Goal: Transaction & Acquisition: Obtain resource

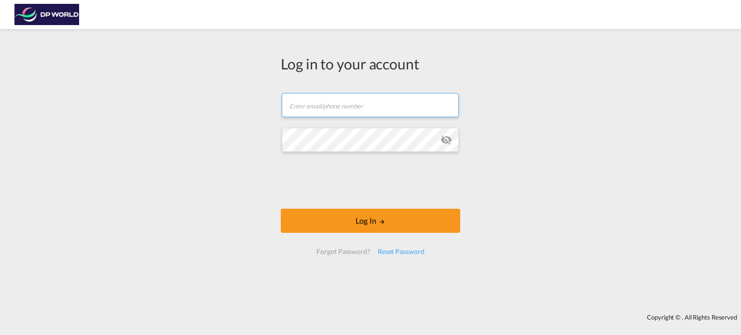
click at [327, 104] on input "text" at bounding box center [370, 105] width 177 height 24
paste input "[PERSON_NAME][EMAIL_ADDRESS][DOMAIN_NAME]"
type input "[PERSON_NAME][EMAIL_ADDRESS][DOMAIN_NAME]"
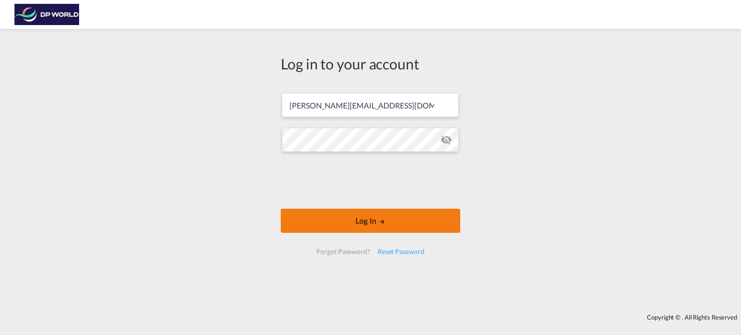
click at [417, 221] on button "Log In" at bounding box center [370, 221] width 179 height 24
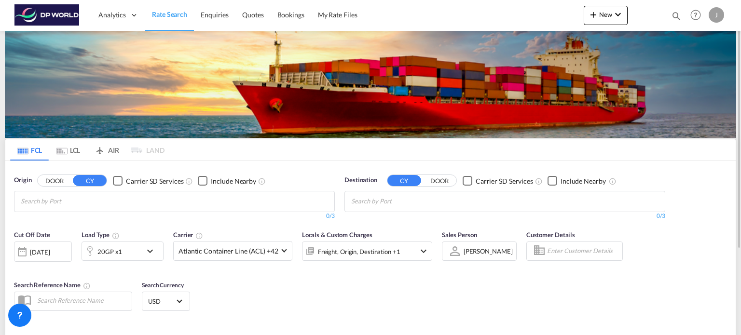
drag, startPoint x: 719, startPoint y: 0, endPoint x: 303, endPoint y: 154, distance: 443.5
click at [303, 154] on md-tabs-canvas "FCL LCL AIR LAND FCL LCL AIR LAND" at bounding box center [370, 149] width 730 height 21
click at [242, 14] on span "Quotes" at bounding box center [252, 15] width 21 height 8
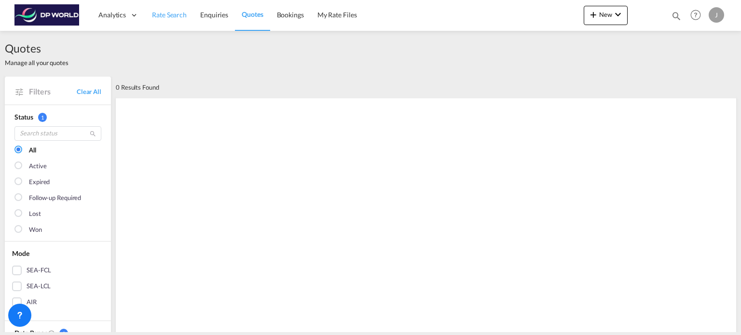
click at [177, 16] on span "Rate Search" at bounding box center [169, 15] width 35 height 8
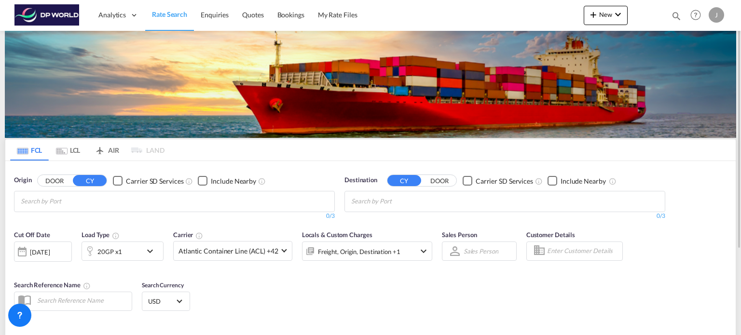
click at [55, 204] on input "Chips input." at bounding box center [67, 201] width 92 height 15
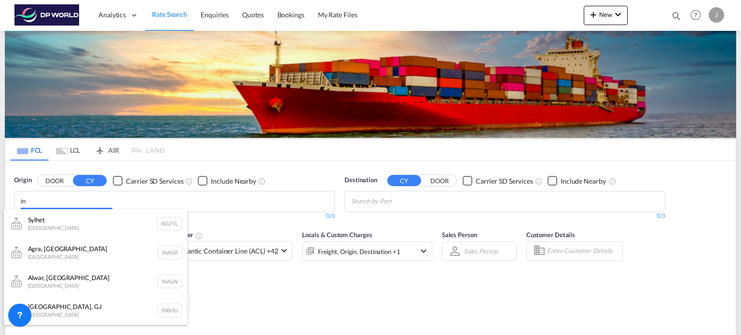
type input "i"
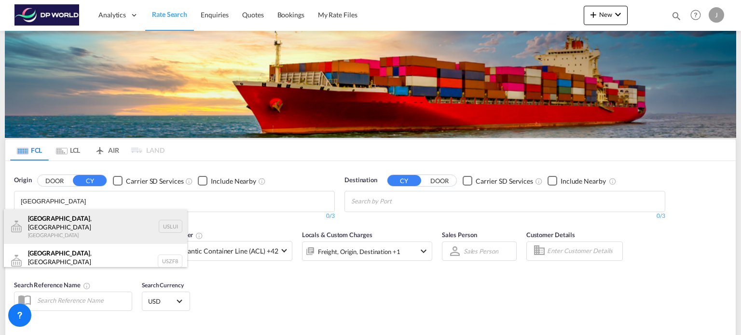
type input "[GEOGRAPHIC_DATA]"
click at [75, 224] on div "[GEOGRAPHIC_DATA] , [GEOGRAPHIC_DATA] [GEOGRAPHIC_DATA] USLUI" at bounding box center [95, 226] width 183 height 35
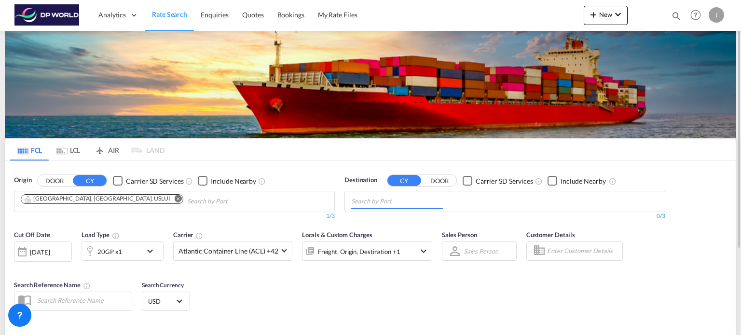
click at [426, 202] on input "Chips input." at bounding box center [397, 201] width 92 height 15
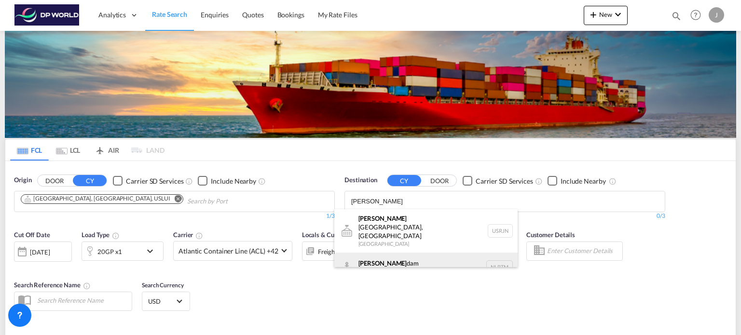
type input "[PERSON_NAME]"
click at [415, 253] on div "[PERSON_NAME] dam [GEOGRAPHIC_DATA] NLRTM" at bounding box center [425, 267] width 183 height 29
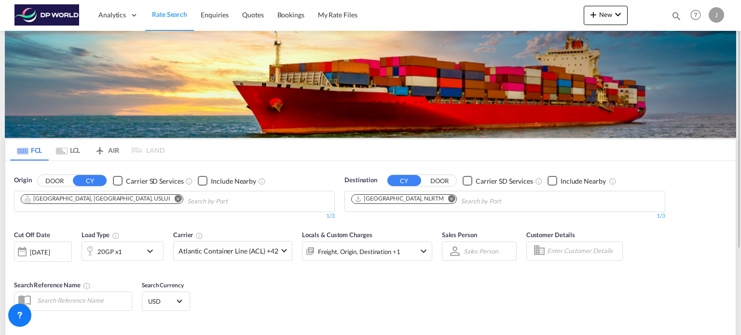
scroll to position [96, 0]
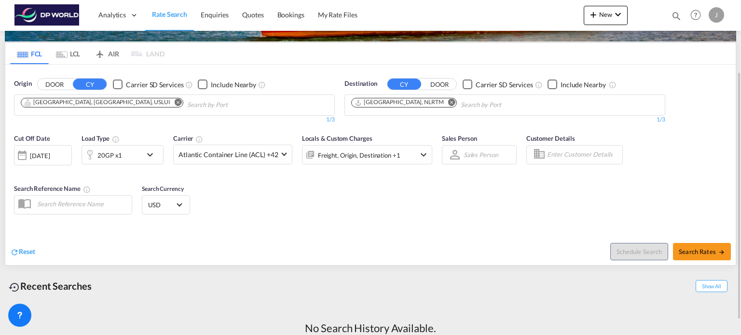
click at [55, 161] on div "[DATE]" at bounding box center [43, 155] width 58 height 20
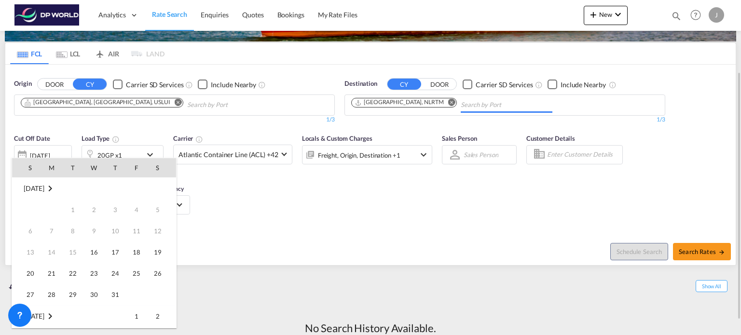
scroll to position [383, 0]
click at [142, 269] on span "31" at bounding box center [136, 273] width 19 height 19
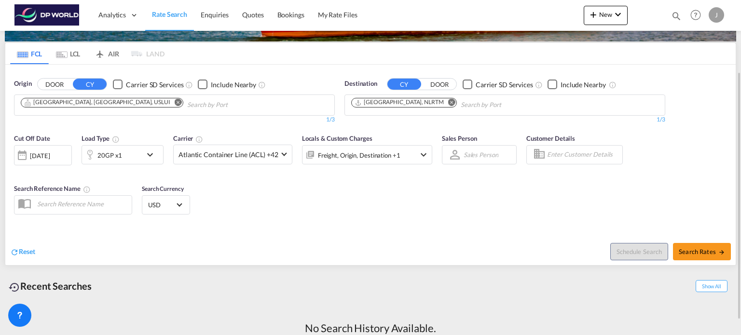
click at [339, 245] on div "Reset" at bounding box center [191, 244] width 363 height 27
click at [268, 151] on span "Atlantic Container Line (ACL) +42" at bounding box center [228, 155] width 100 height 10
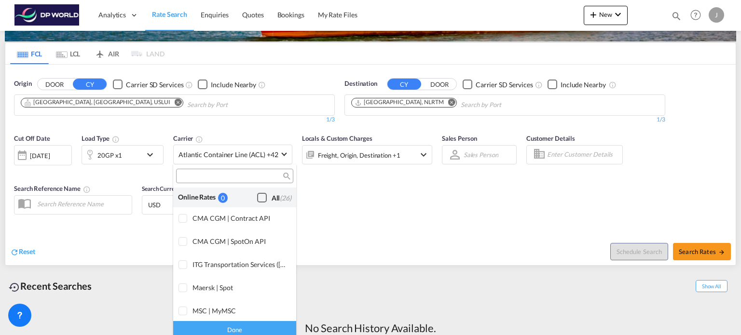
scroll to position [588, 0]
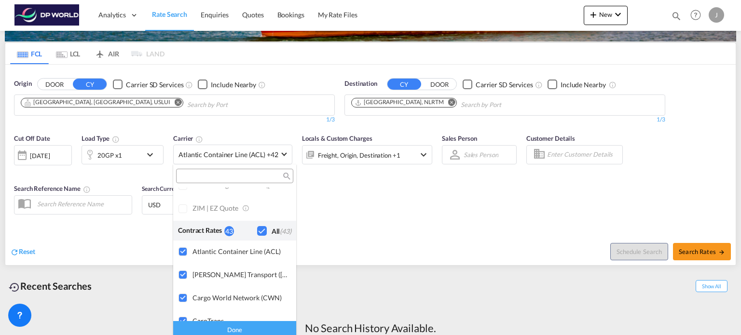
click at [242, 177] on input "search" at bounding box center [231, 176] width 104 height 9
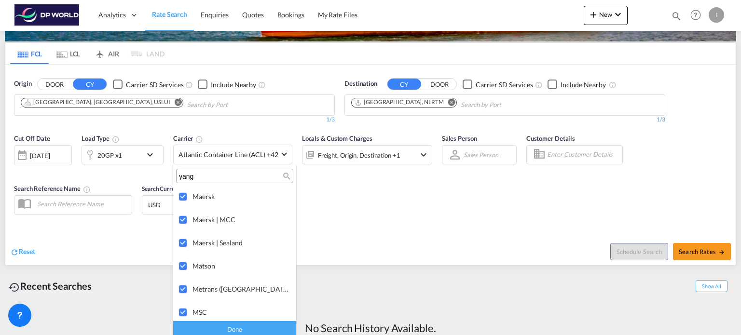
scroll to position [0, 0]
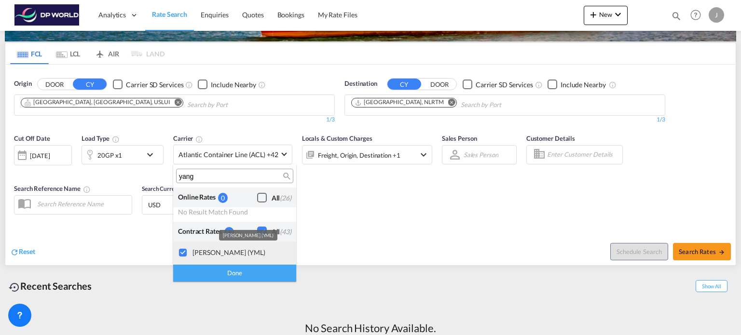
type input "yang"
click at [205, 255] on div "[PERSON_NAME] (YML)" at bounding box center [240, 252] width 96 height 8
click at [213, 249] on div "[PERSON_NAME] (YML)" at bounding box center [240, 252] width 96 height 8
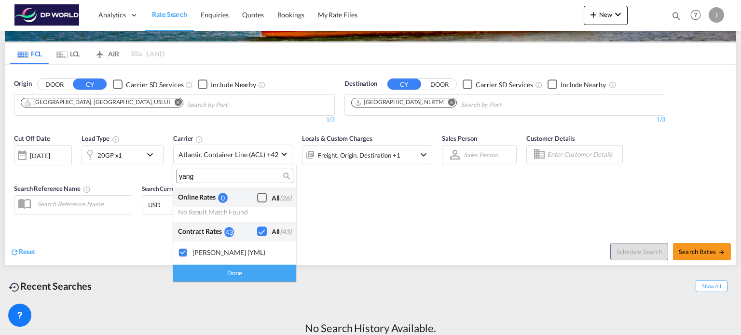
click at [260, 229] on div "Checkbox No Ink" at bounding box center [262, 232] width 10 height 10
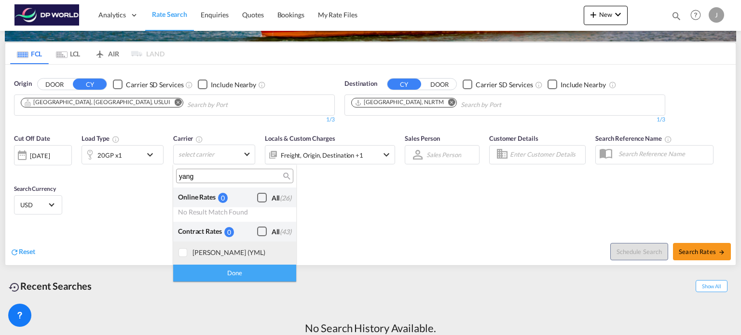
click at [183, 248] on div at bounding box center [183, 253] width 10 height 10
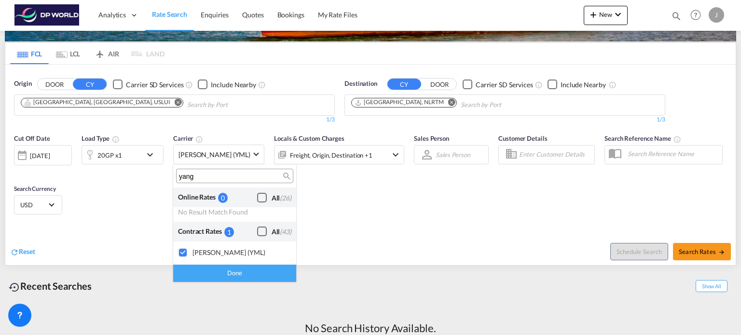
click at [260, 271] on div "Done" at bounding box center [234, 273] width 123 height 17
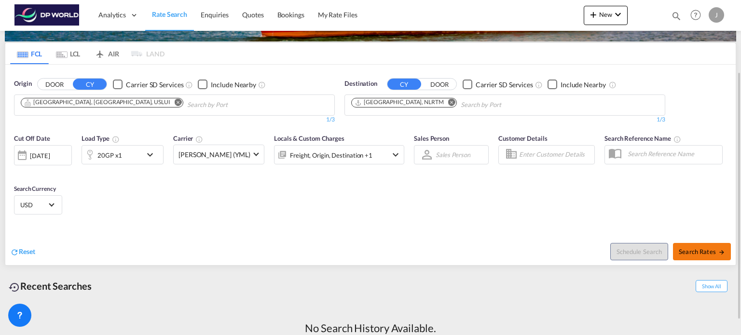
click at [710, 246] on button "Search Rates" at bounding box center [702, 251] width 58 height 17
type input "USLUI to NLRTM / [DATE]"
